Goal: Information Seeking & Learning: Learn about a topic

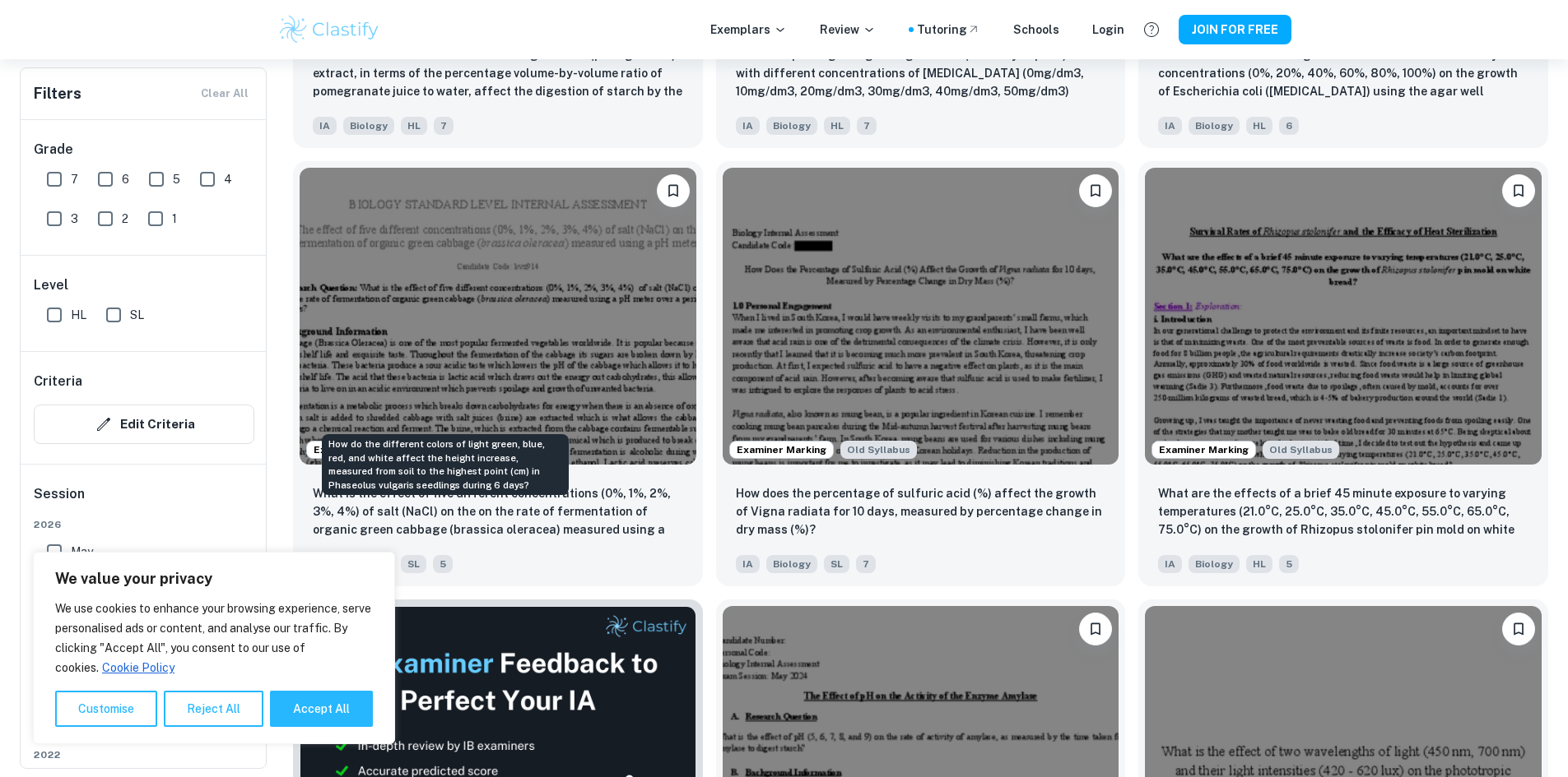
scroll to position [3208, 0]
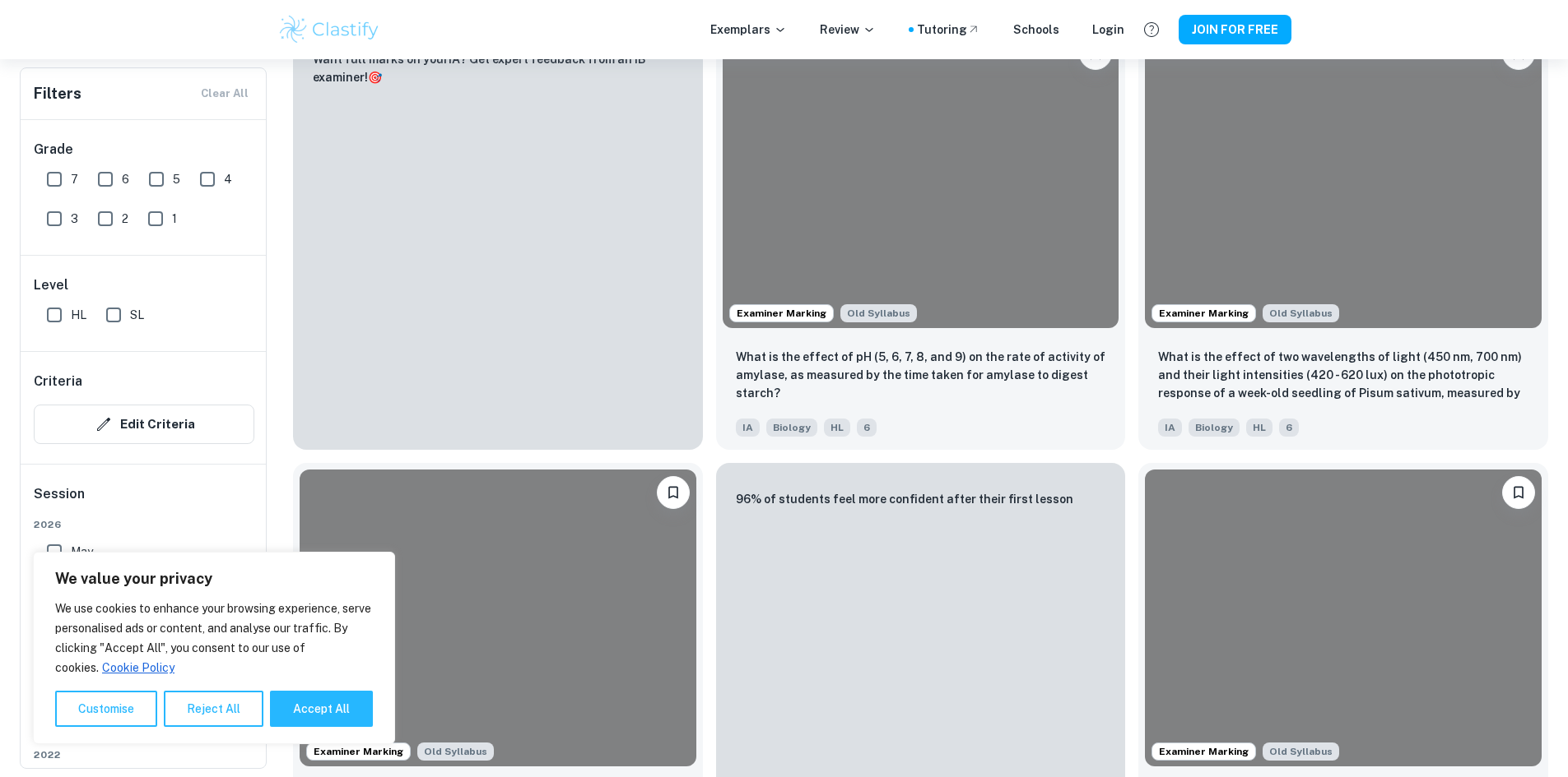
click at [78, 185] on div "7" at bounding box center [66, 176] width 51 height 40
click at [64, 186] on input "7" at bounding box center [54, 179] width 33 height 33
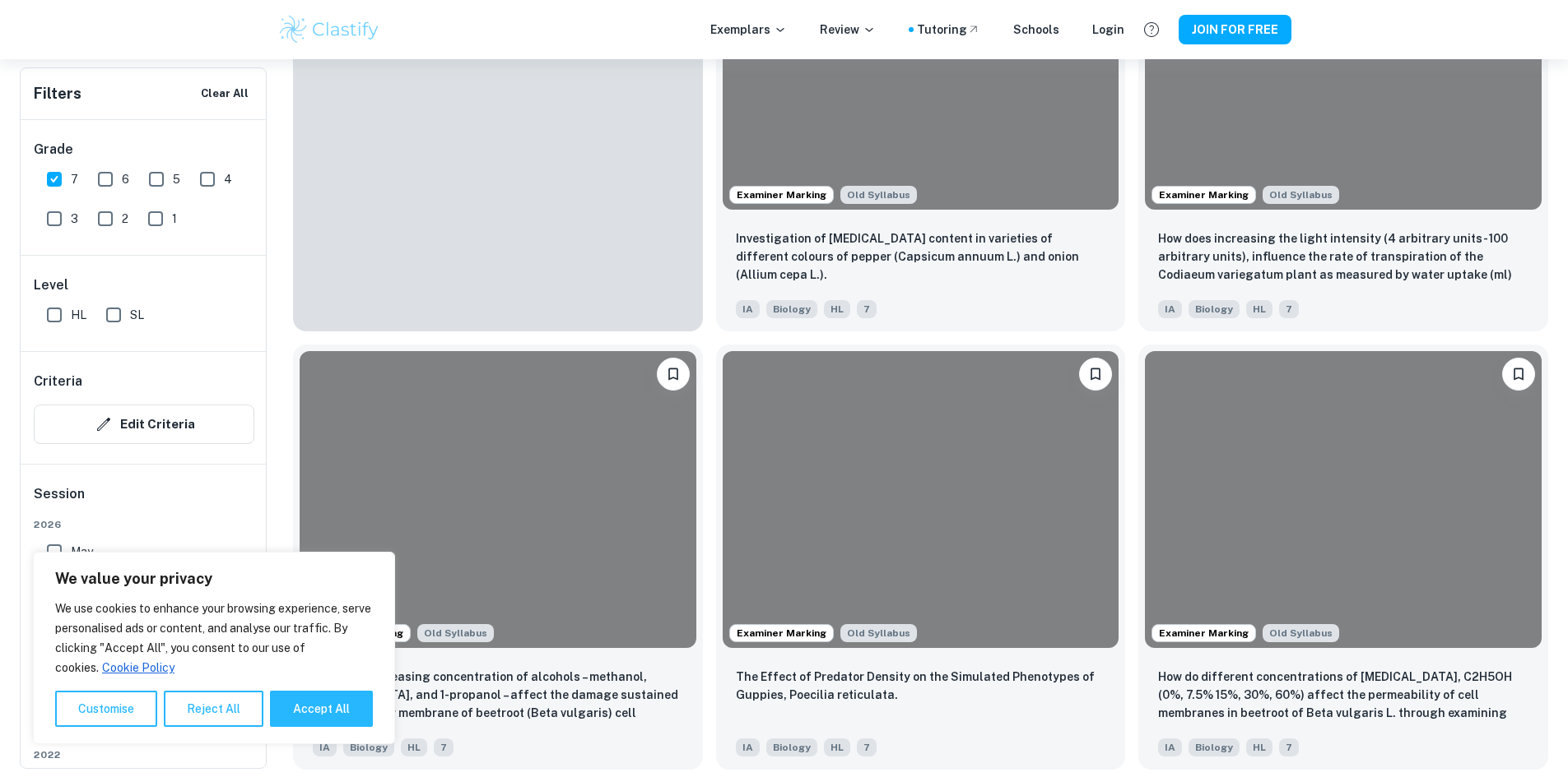
scroll to position [3248, 0]
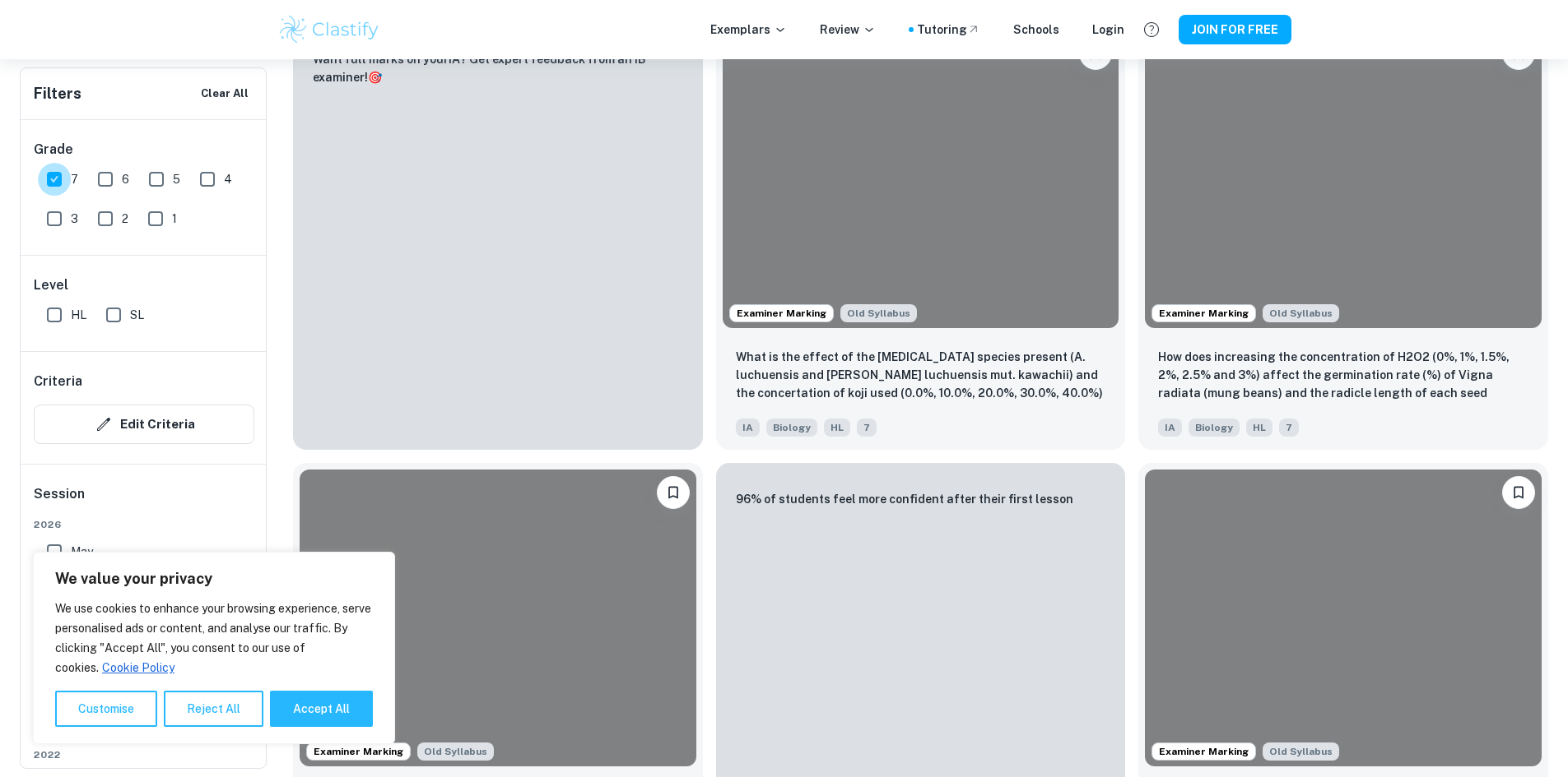
click at [43, 183] on input "7" at bounding box center [54, 179] width 33 height 33
checkbox input "false"
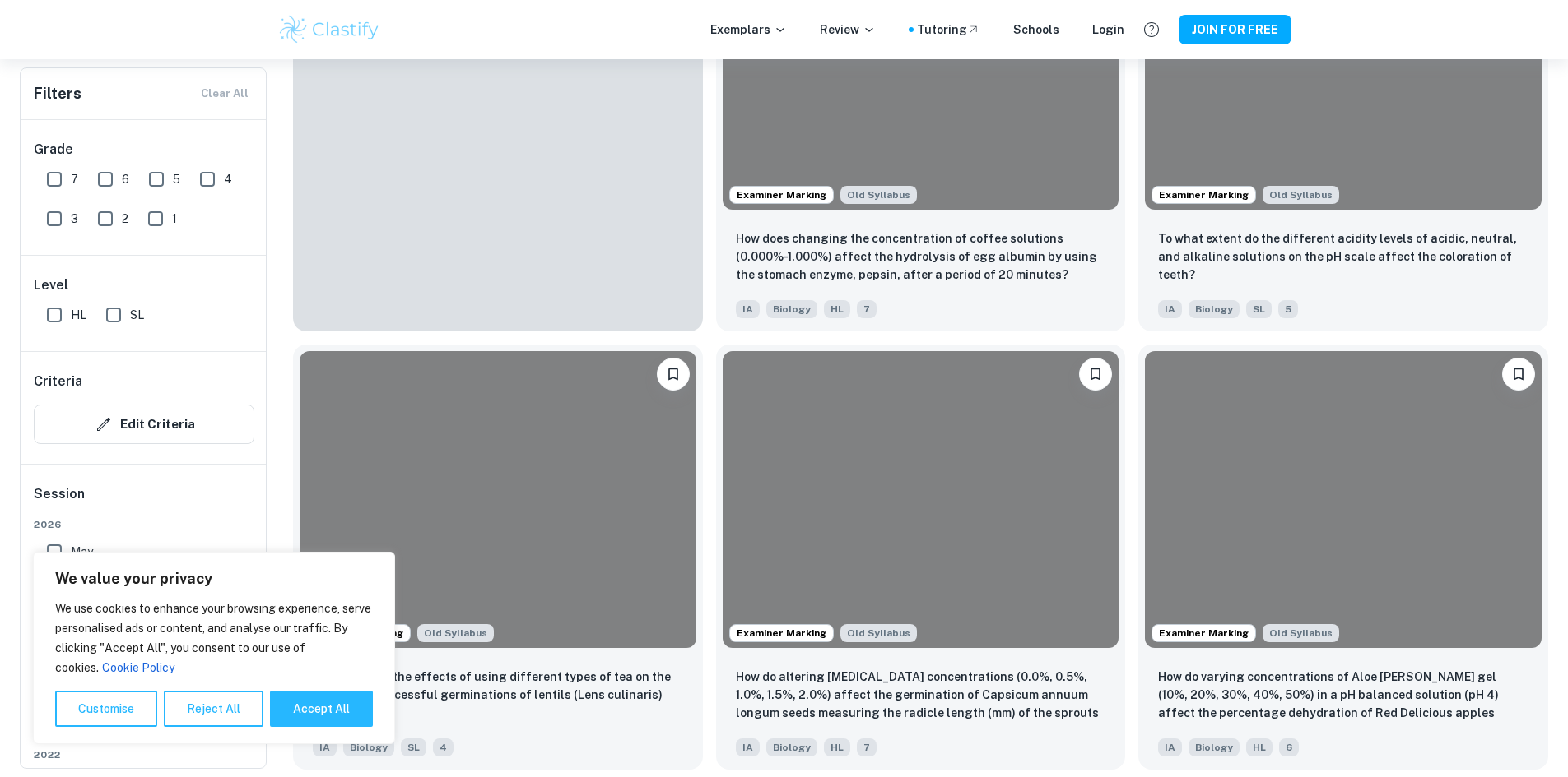
scroll to position [3208, 0]
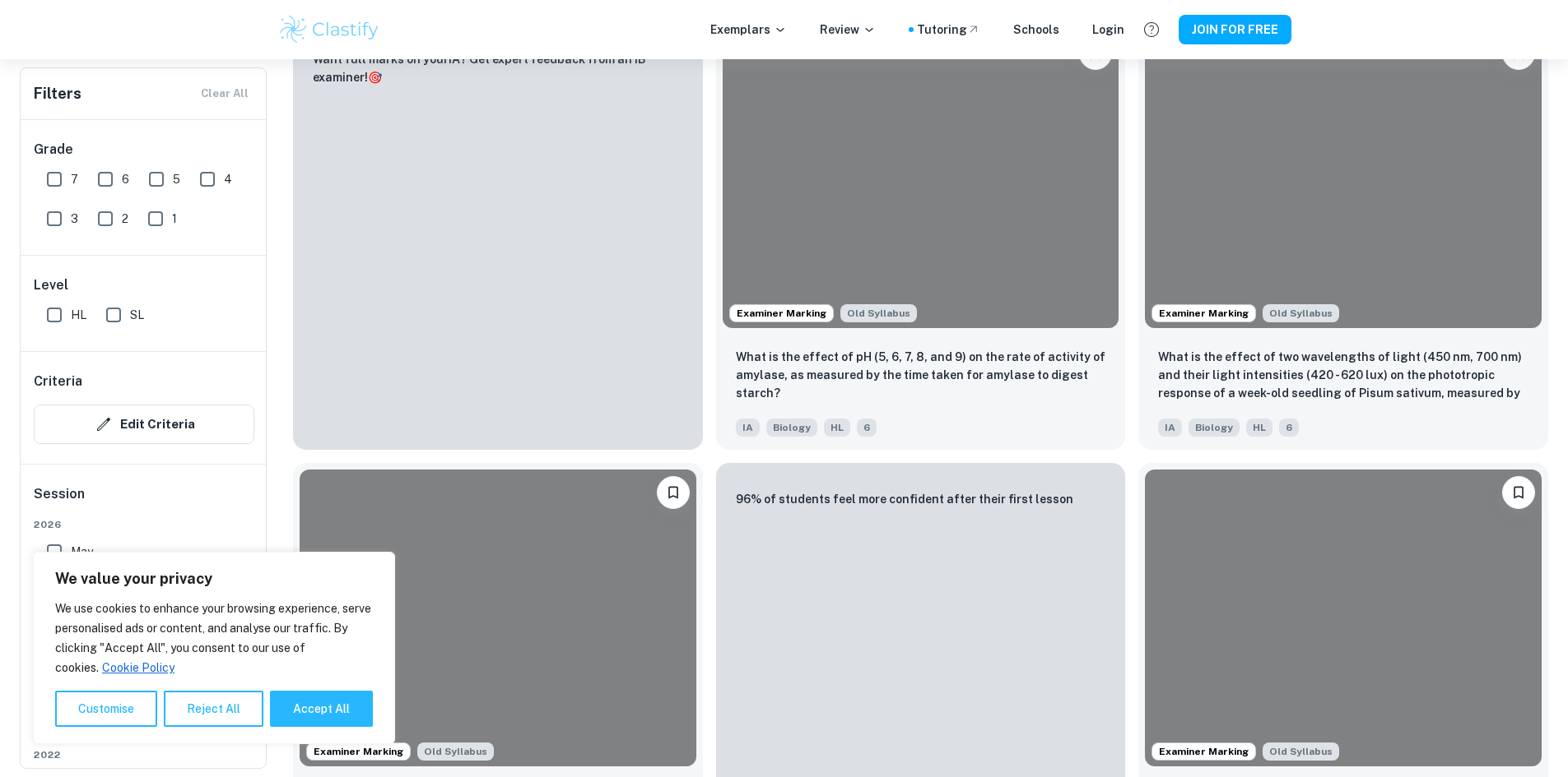
click at [163, 190] on input "5" at bounding box center [156, 179] width 33 height 33
checkbox input "true"
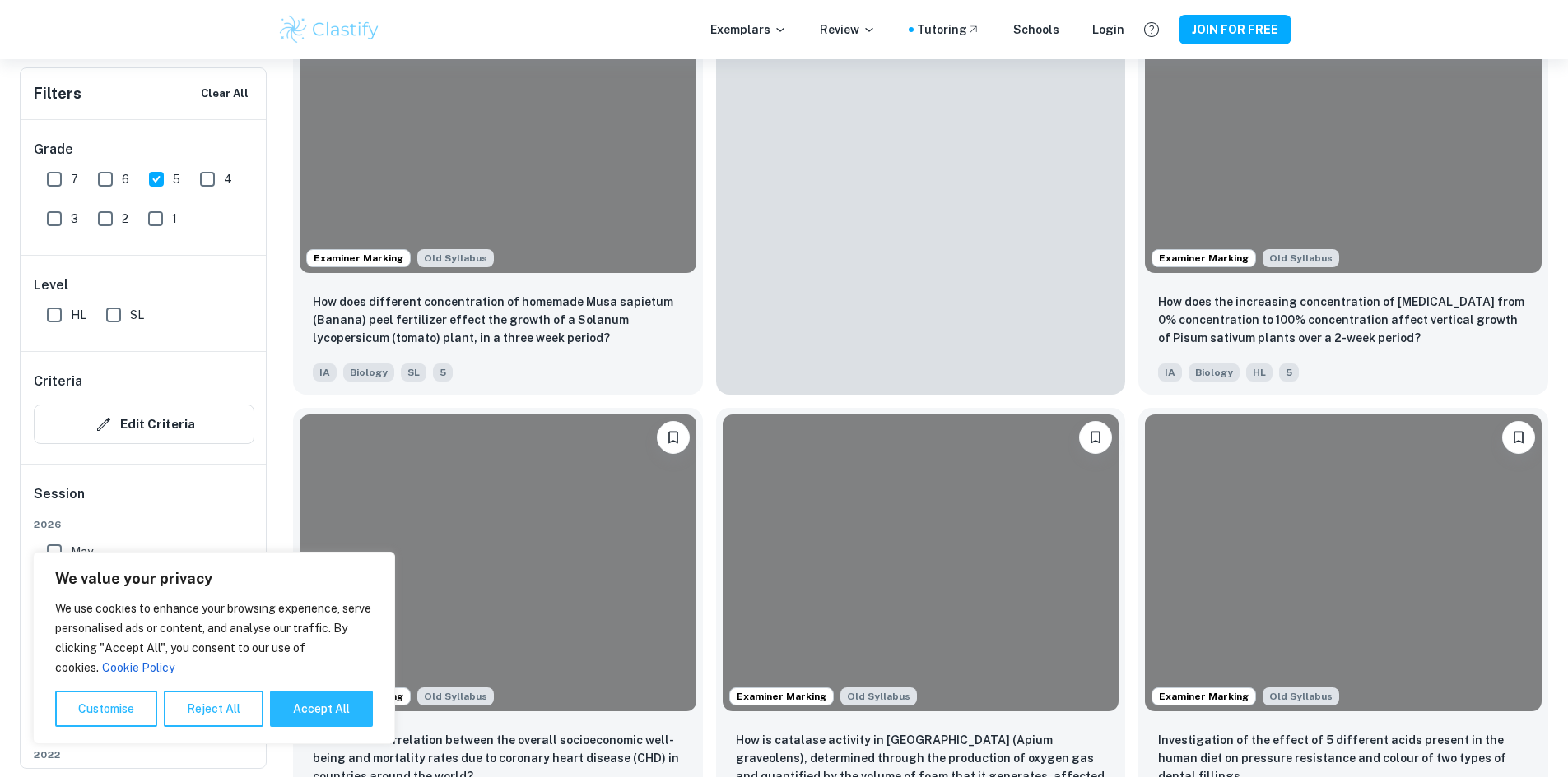
scroll to position [3823, 0]
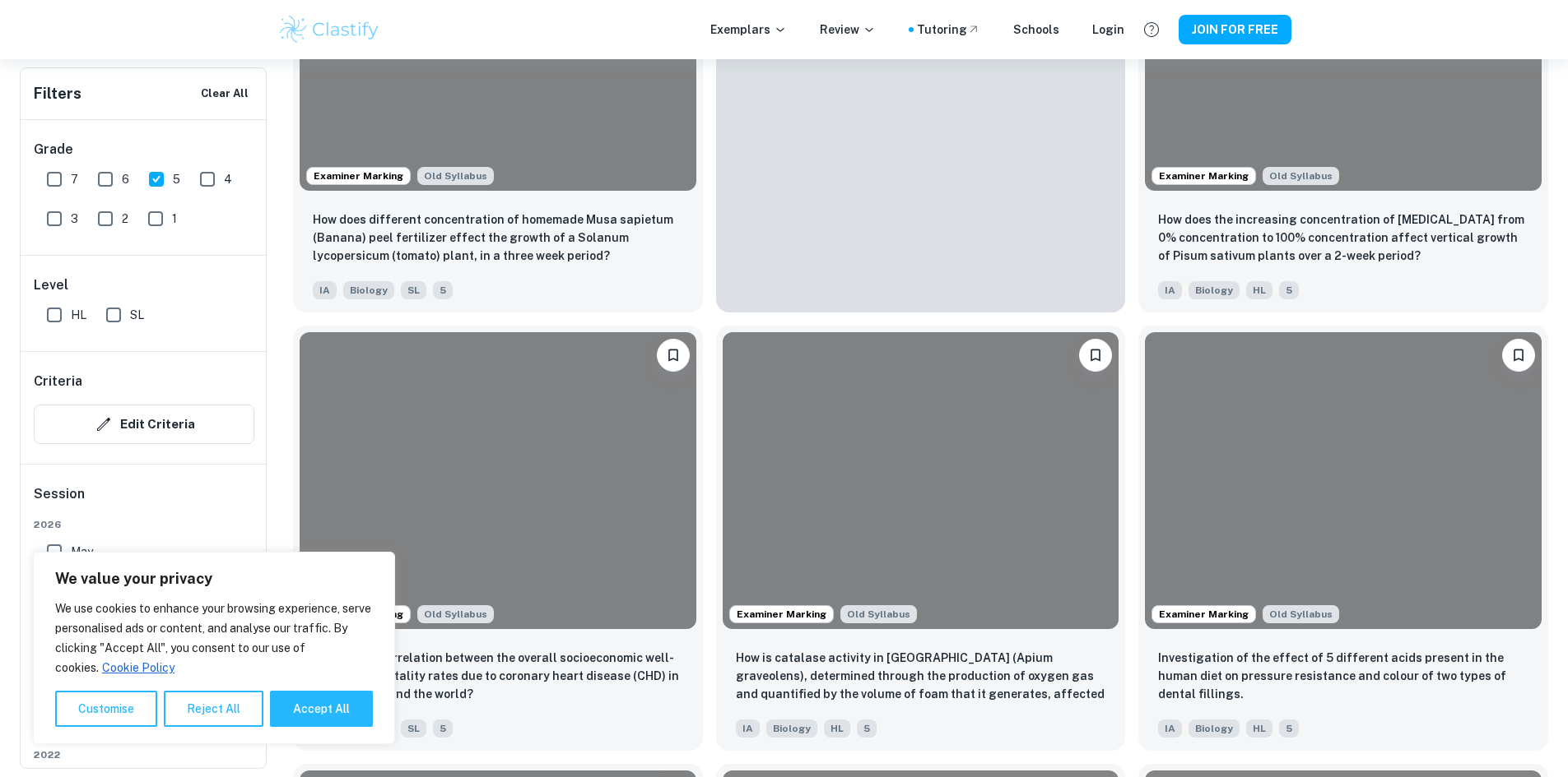
click at [123, 180] on span "6" at bounding box center [126, 179] width 8 height 18
click at [122, 180] on input "6" at bounding box center [105, 179] width 33 height 33
checkbox input "true"
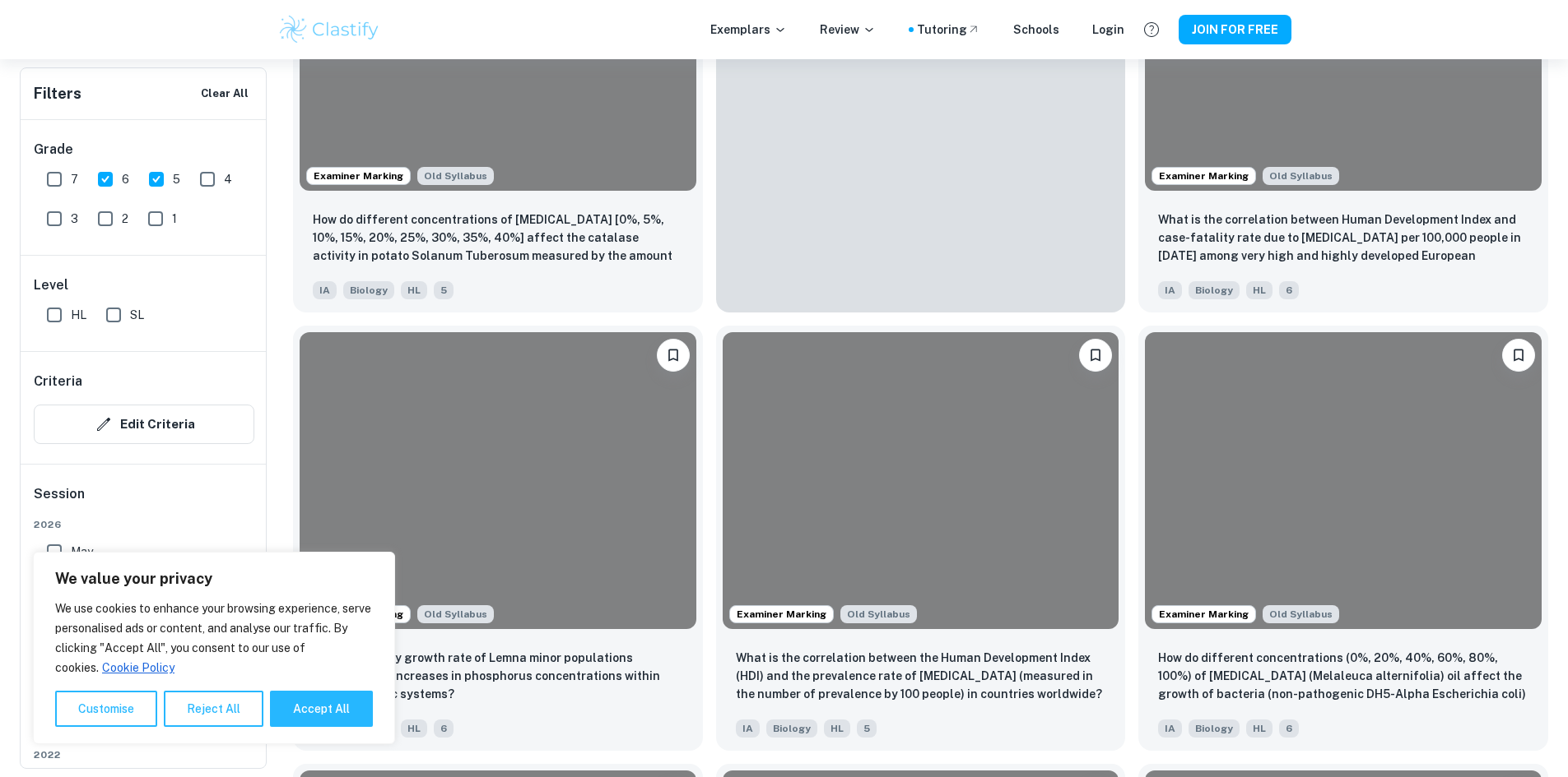
click at [160, 185] on input "5" at bounding box center [156, 179] width 33 height 33
checkbox input "false"
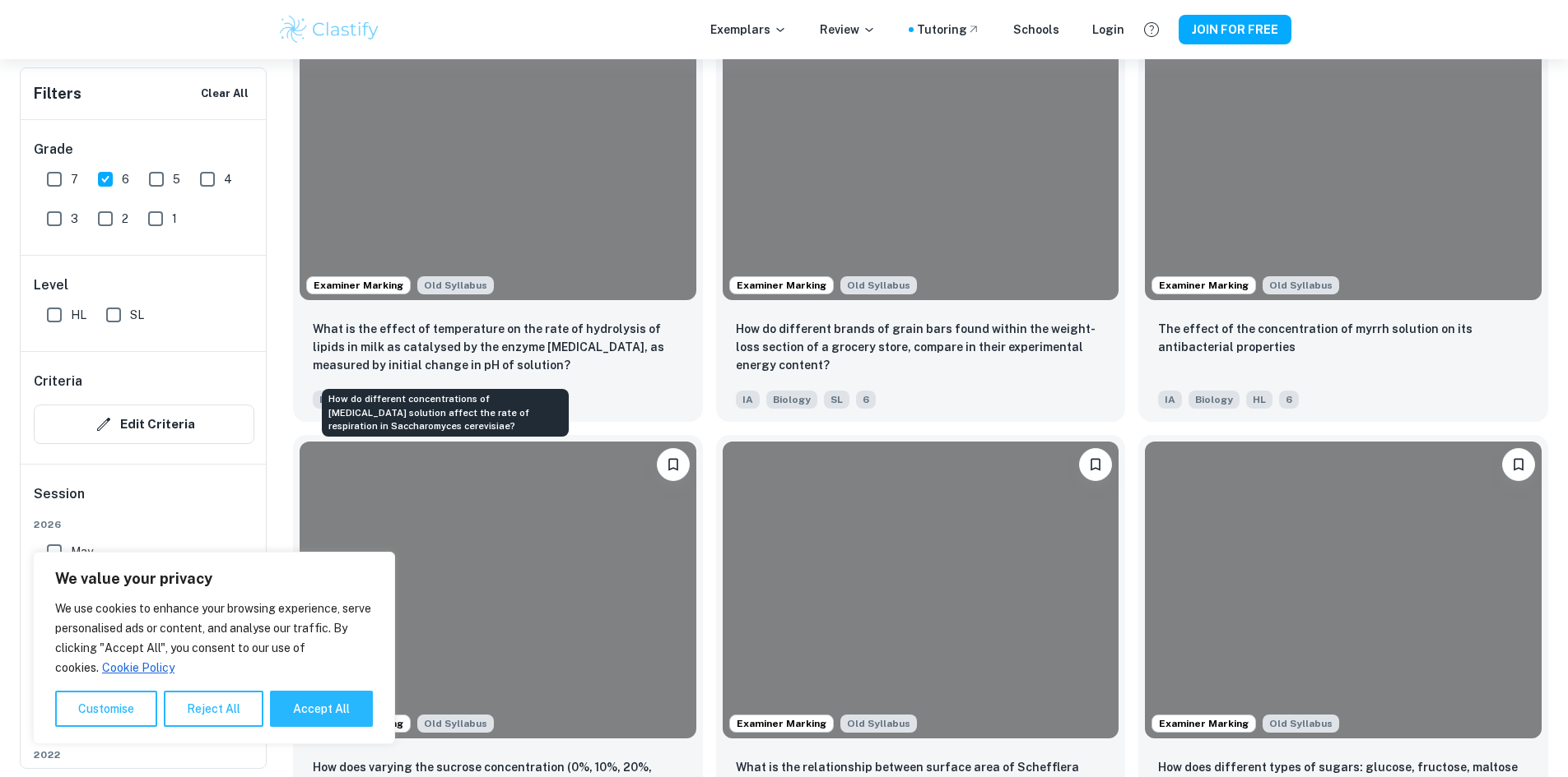
scroll to position [4235, 0]
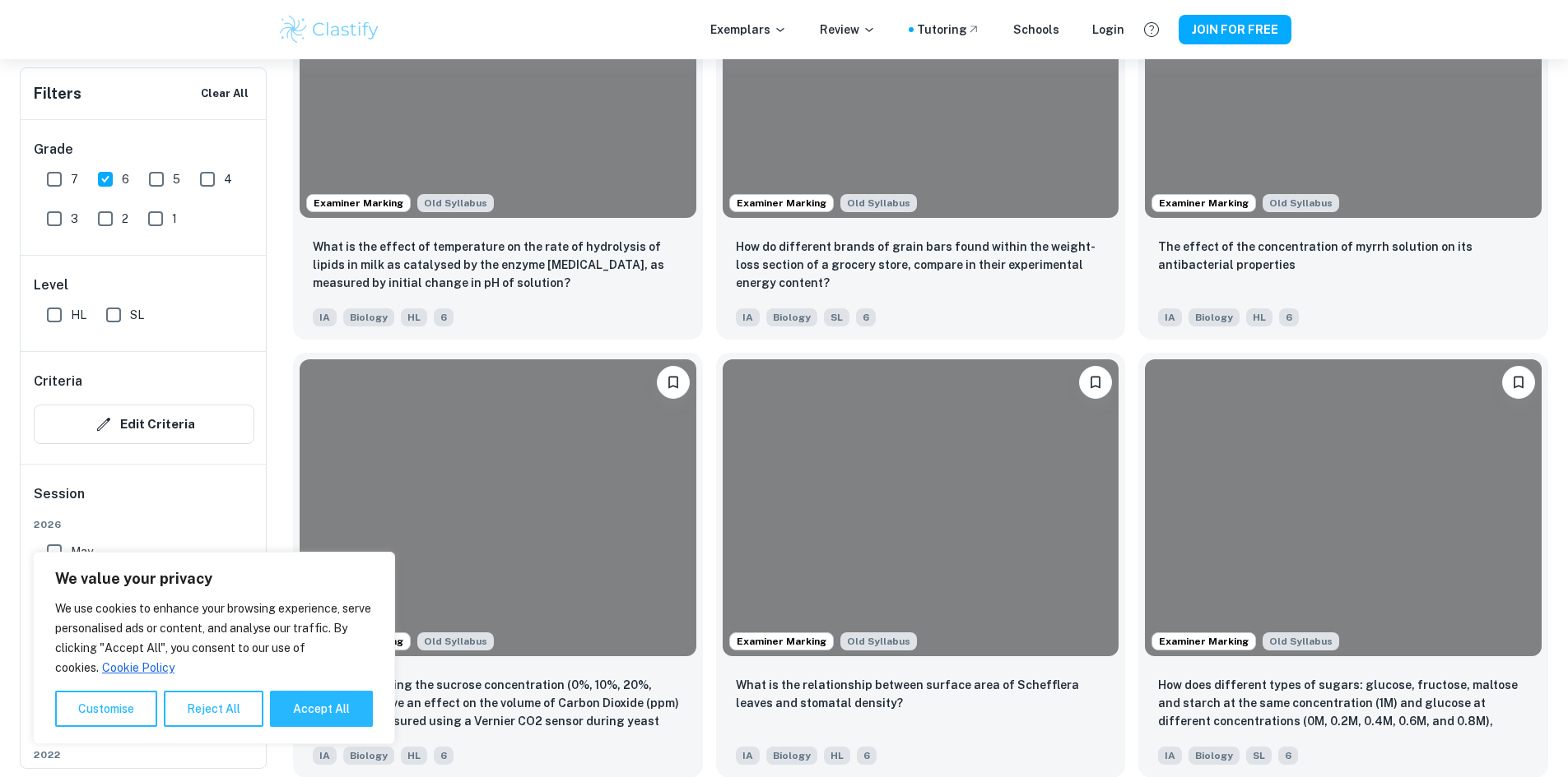
click at [45, 185] on input "7" at bounding box center [54, 179] width 33 height 33
checkbox input "true"
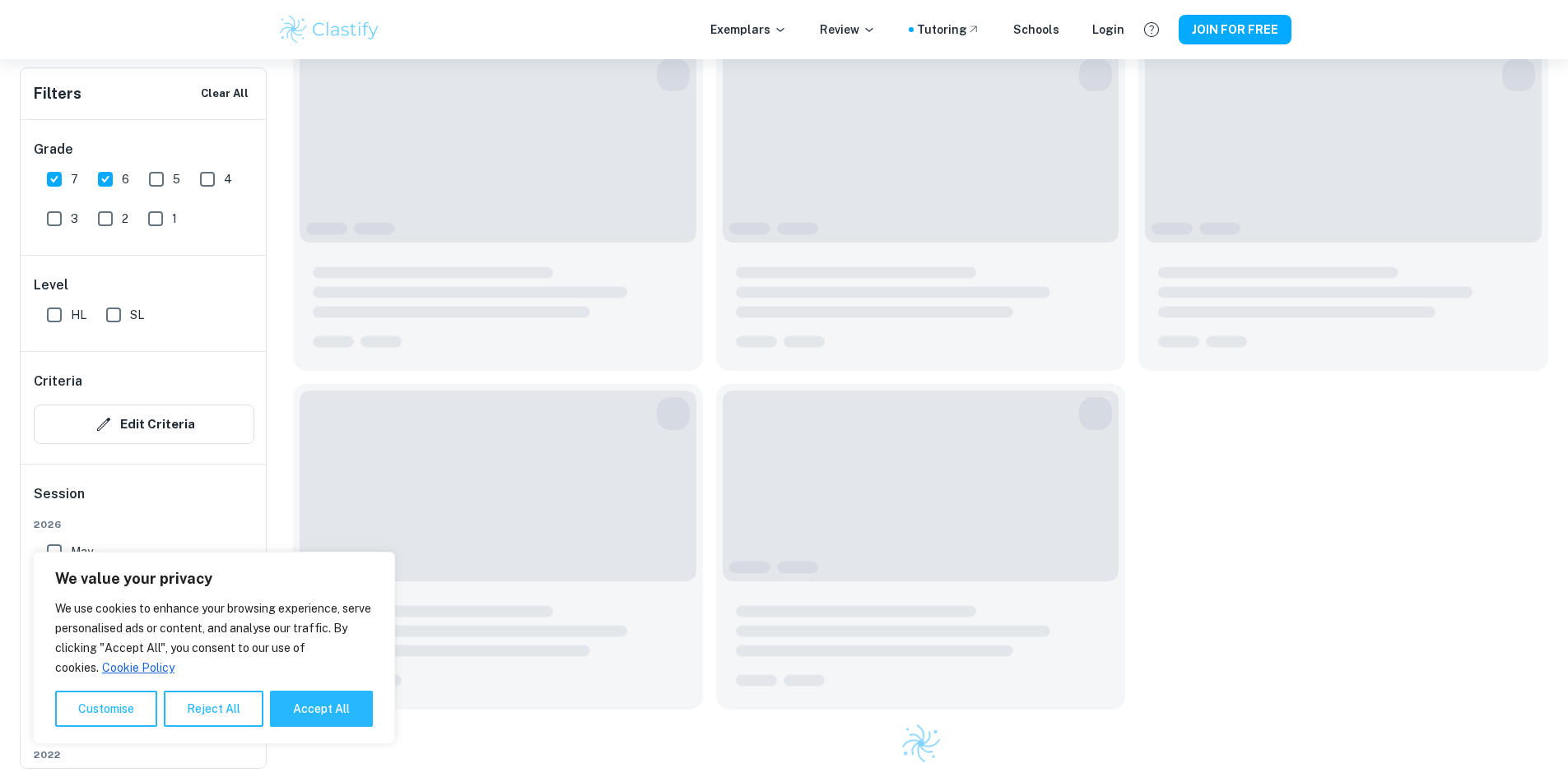
scroll to position [1612, 0]
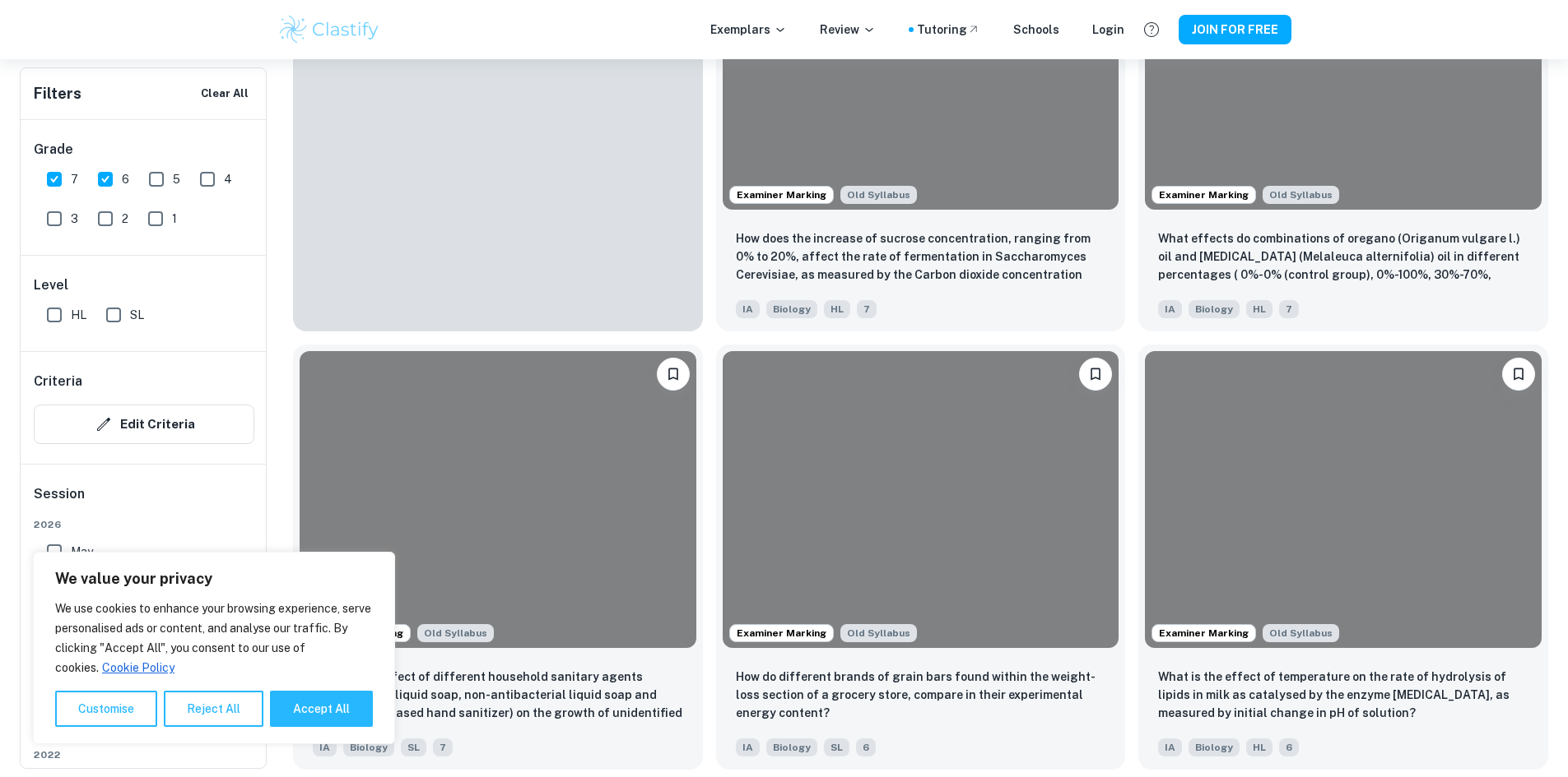
click at [91, 184] on input "6" at bounding box center [105, 179] width 33 height 33
checkbox input "false"
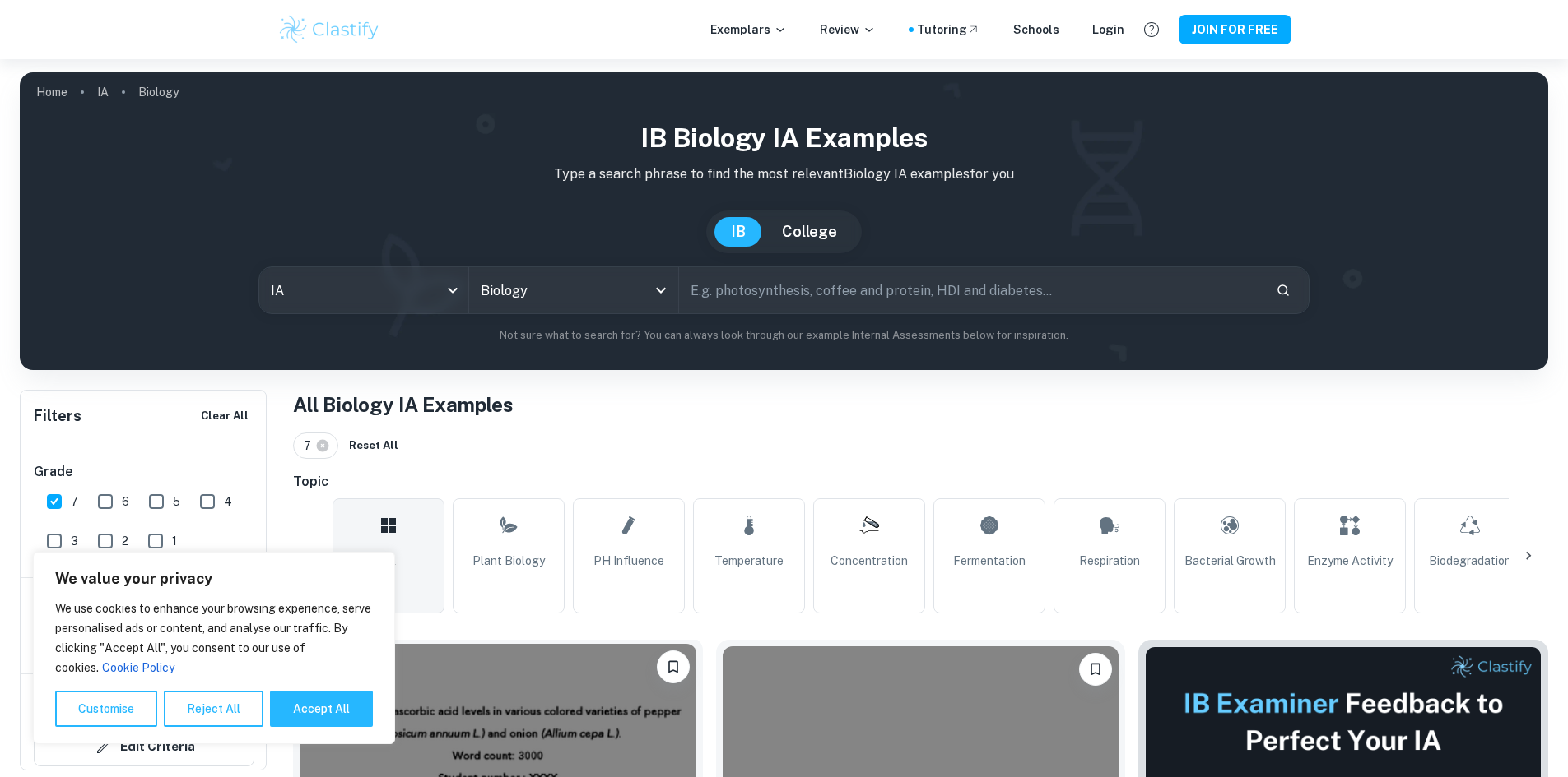
scroll to position [412, 0]
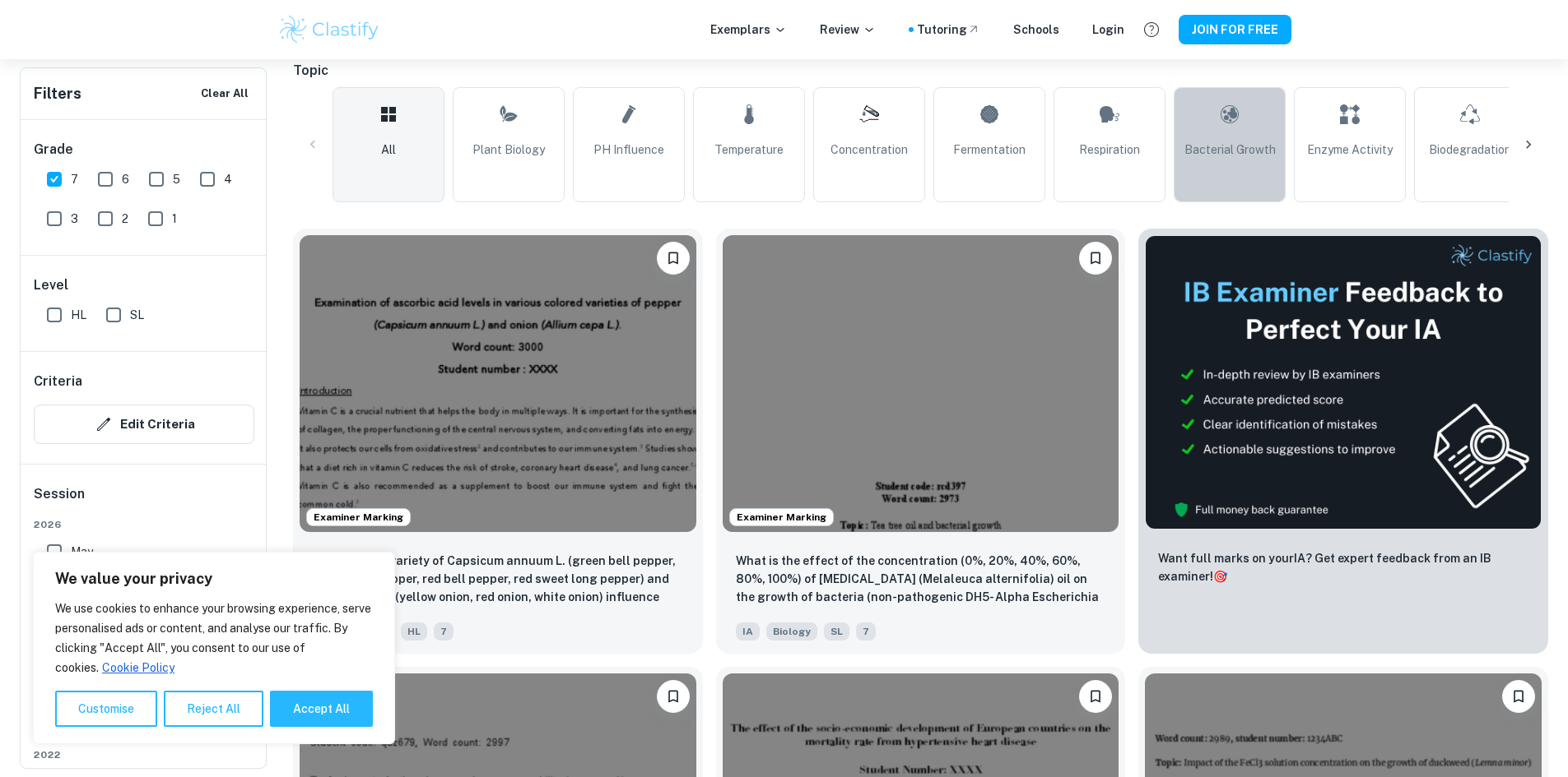
click at [1231, 145] on span "Bacterial Growth" at bounding box center [1230, 150] width 91 height 18
type input "Bacterial Growth"
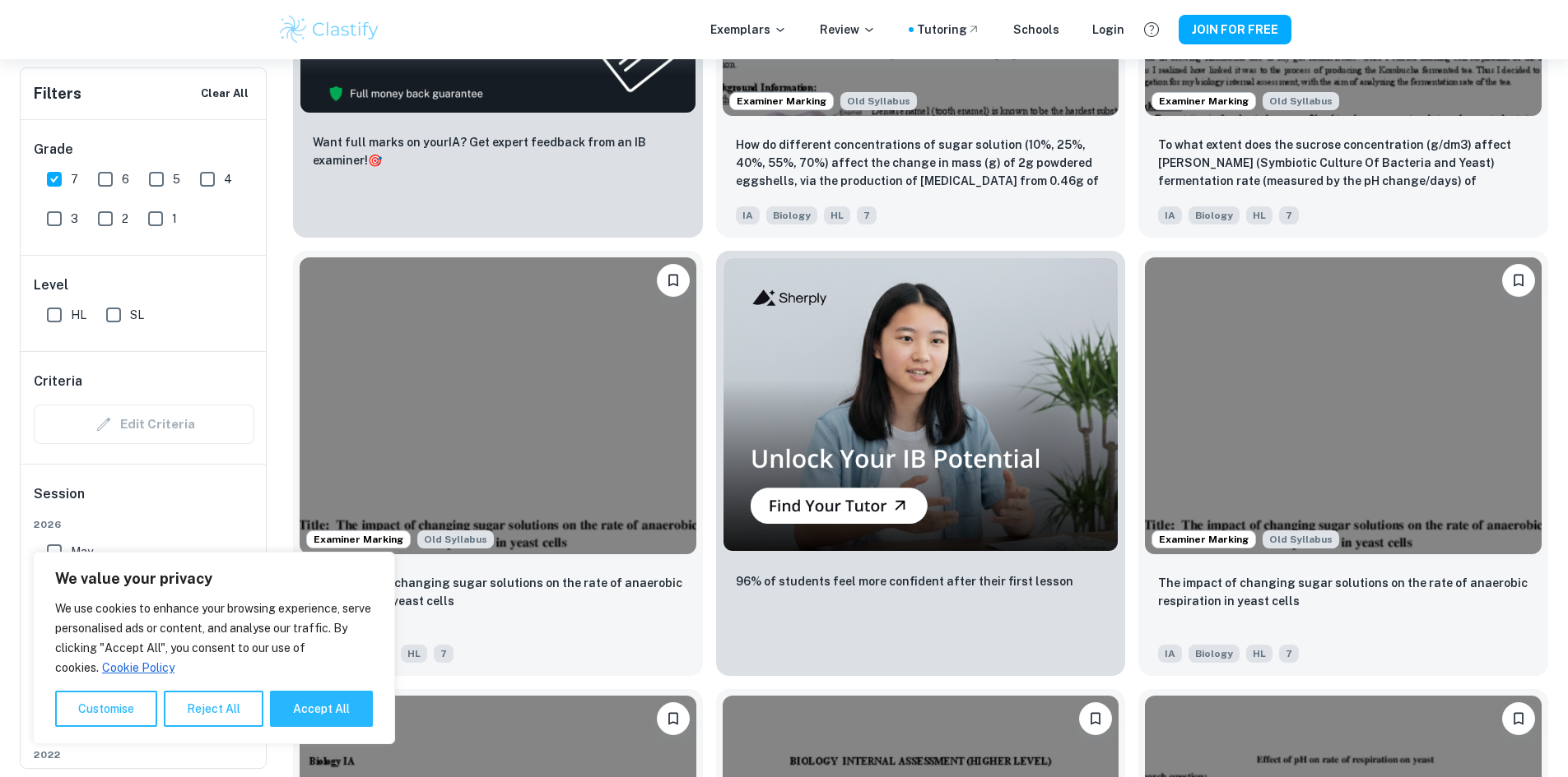
scroll to position [4323, 0]
